Goal: Ask a question

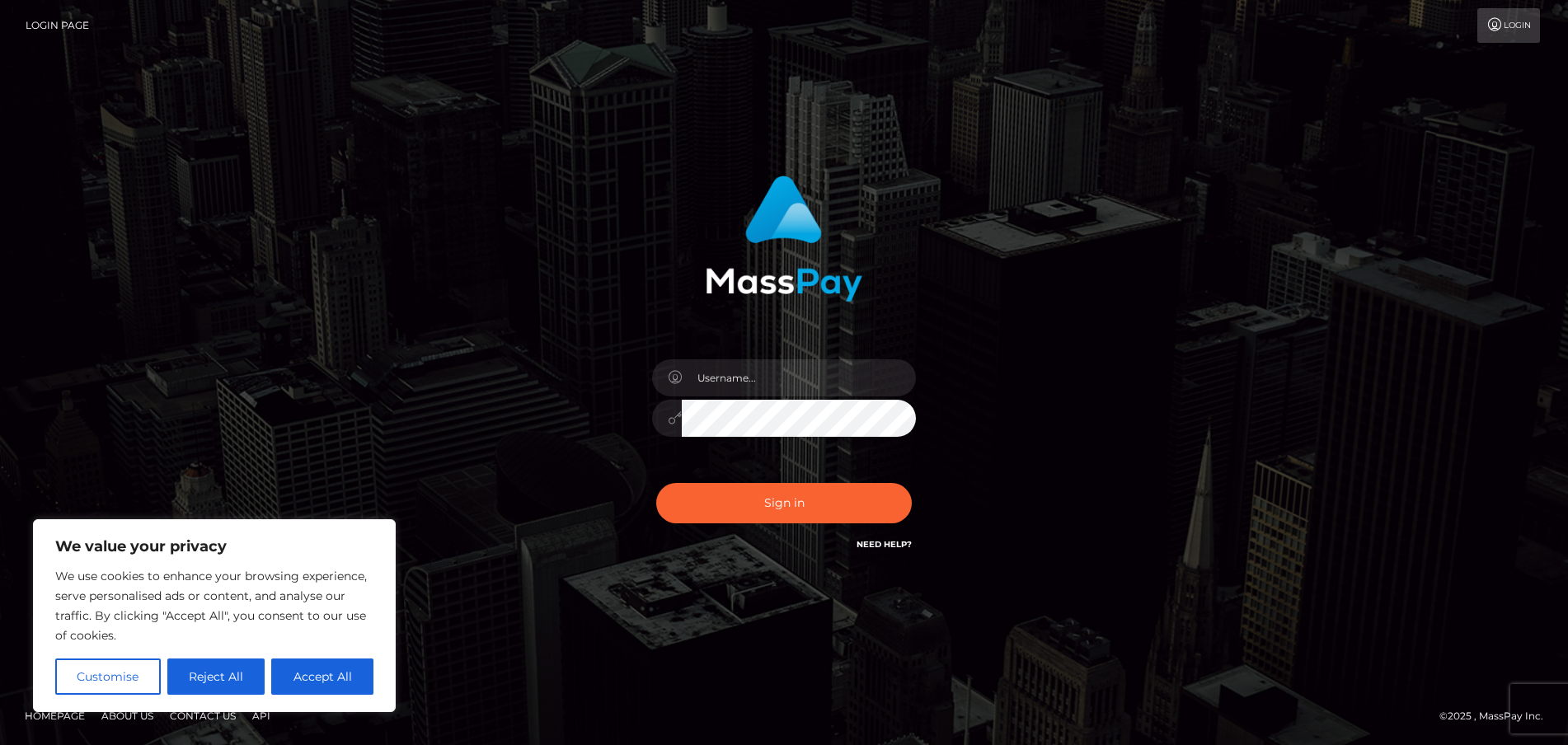
type input "[EMAIL_ADDRESS][DOMAIN_NAME]"
click at [830, 511] on button "Sign in" at bounding box center [784, 503] width 255 height 40
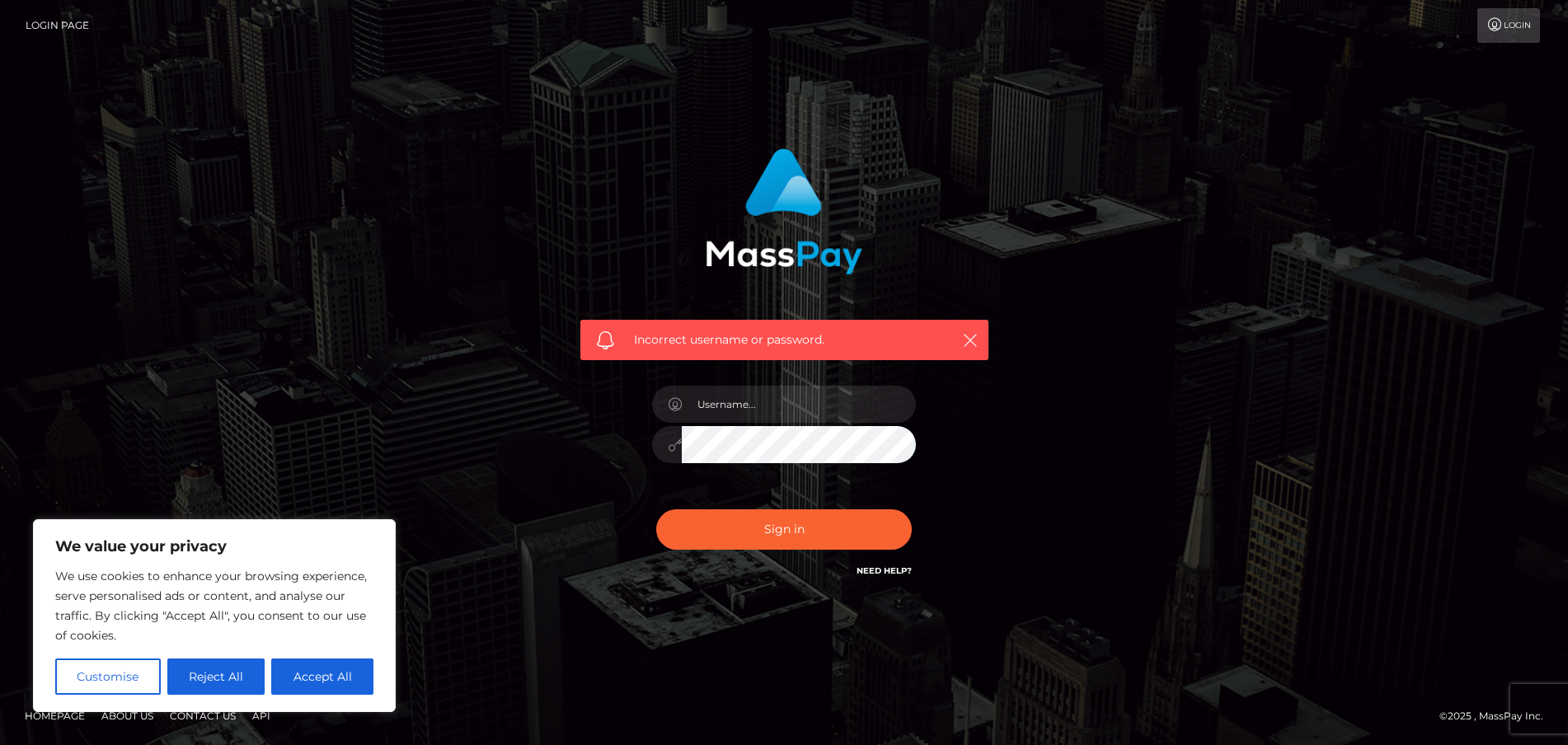
click at [899, 564] on h6 "Need Help?" at bounding box center [885, 570] width 55 height 14
click at [905, 576] on link "Need Help?" at bounding box center [885, 570] width 55 height 11
